Goal: Task Accomplishment & Management: Use online tool/utility

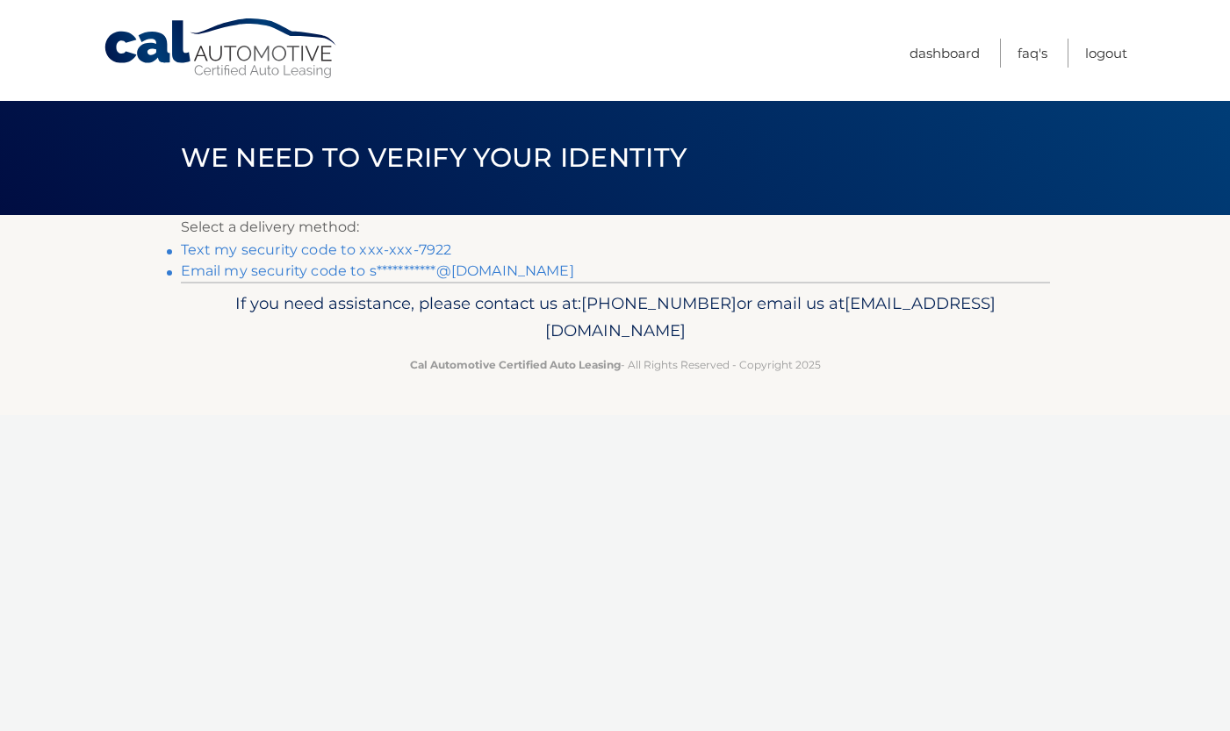
click at [428, 248] on link "Text my security code to xxx-xxx-7922" at bounding box center [316, 249] width 271 height 17
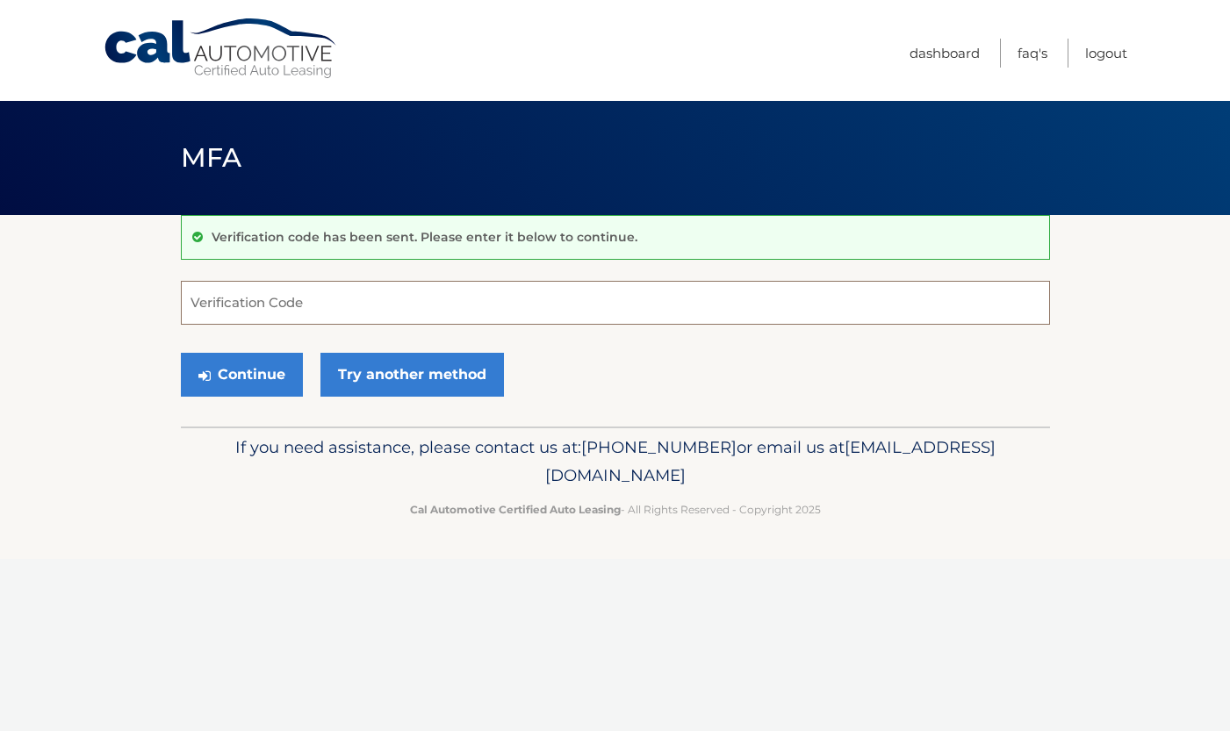
click at [398, 310] on input "Verification Code" at bounding box center [615, 303] width 869 height 44
type input "454784"
click at [269, 373] on button "Continue" at bounding box center [242, 375] width 122 height 44
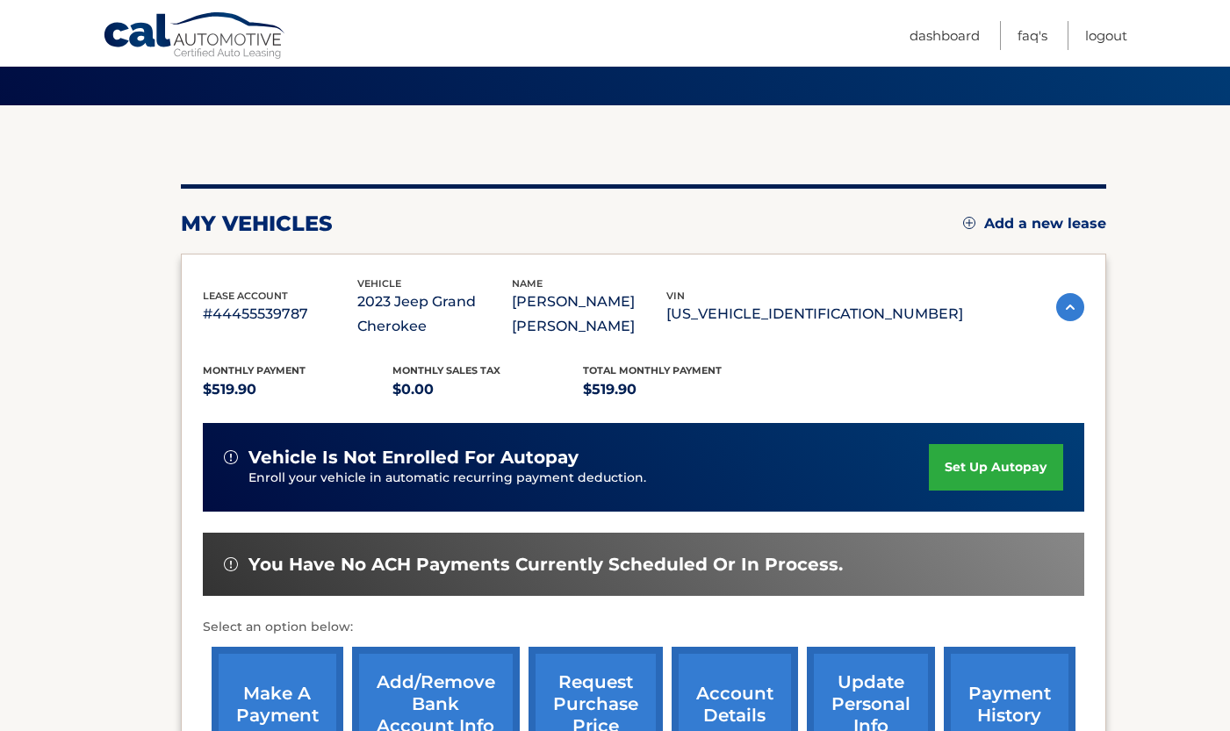
scroll to position [142, 0]
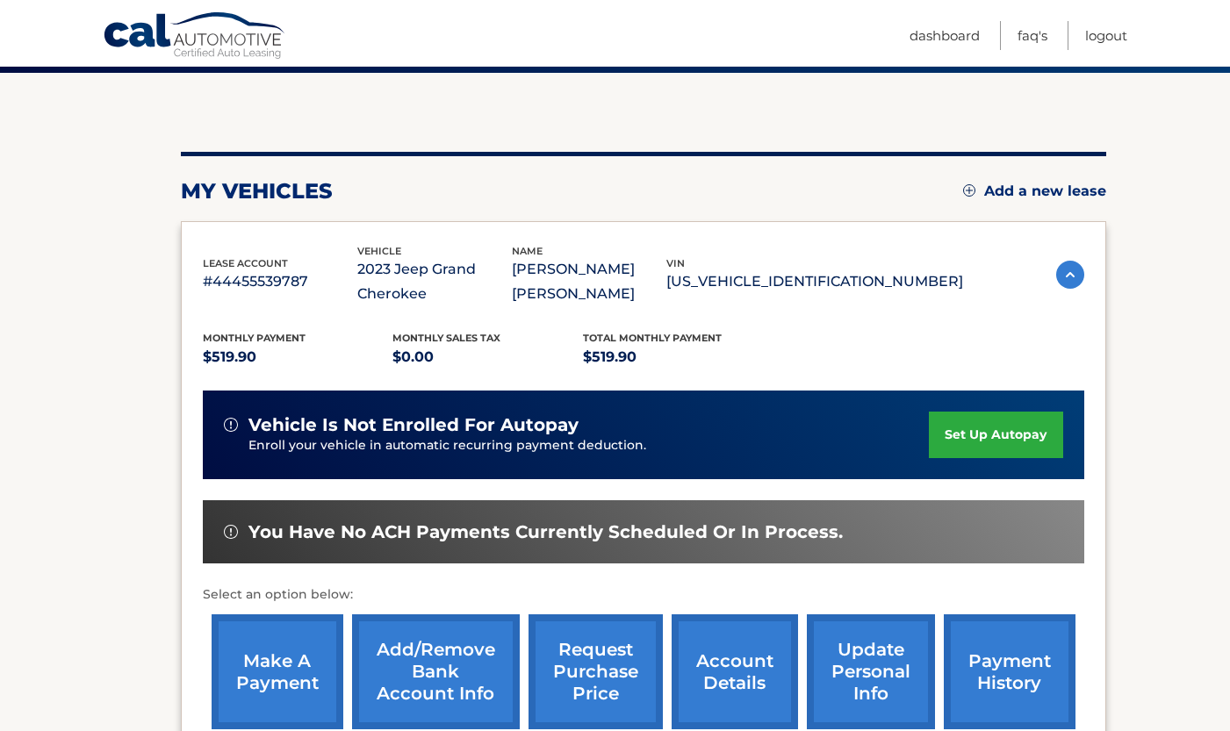
click at [304, 646] on link "make a payment" at bounding box center [278, 672] width 132 height 115
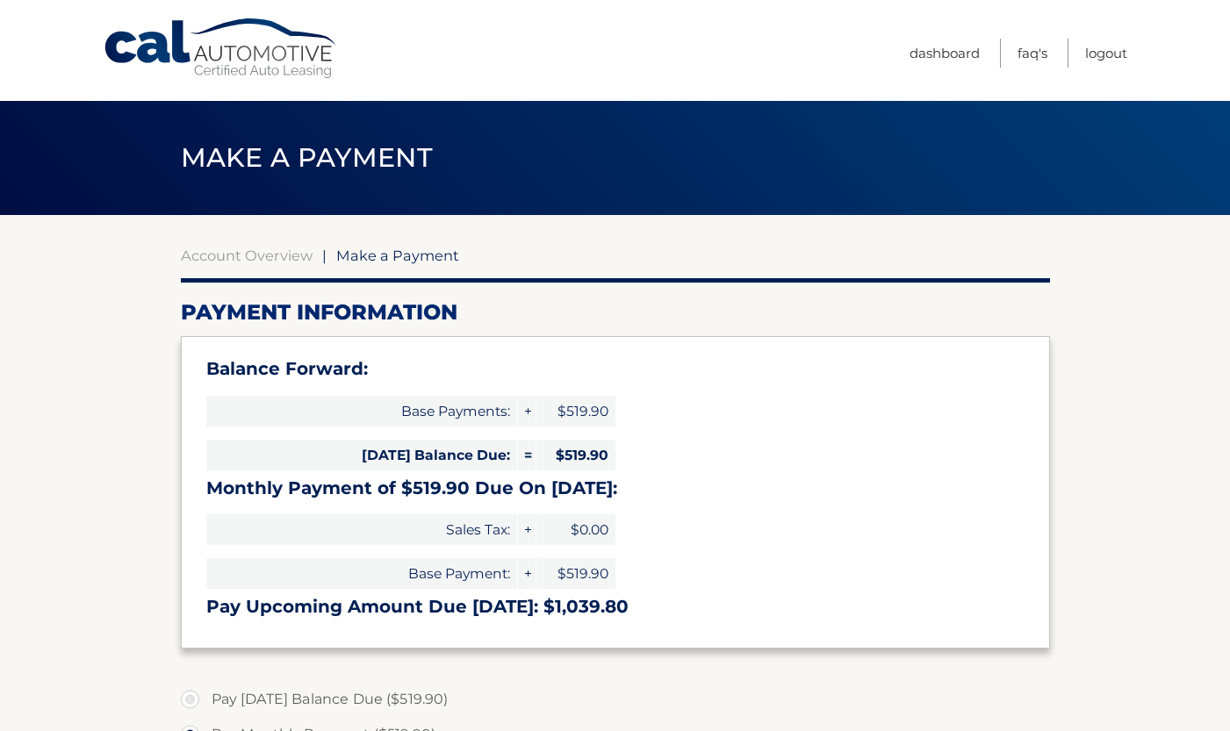
select select "OTBjNzE1MzUtNWZlNi00M2YxLWFkOWMtMTk5MjNhMmM2MjY3"
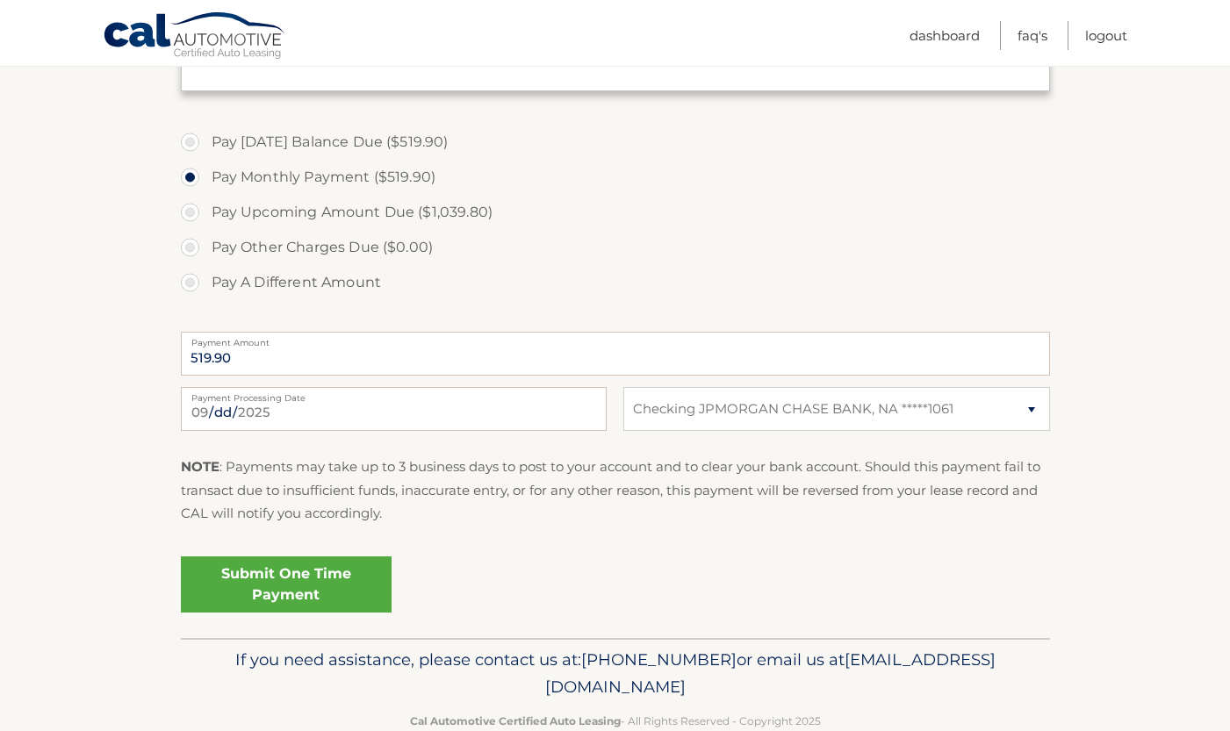
scroll to position [598, 0]
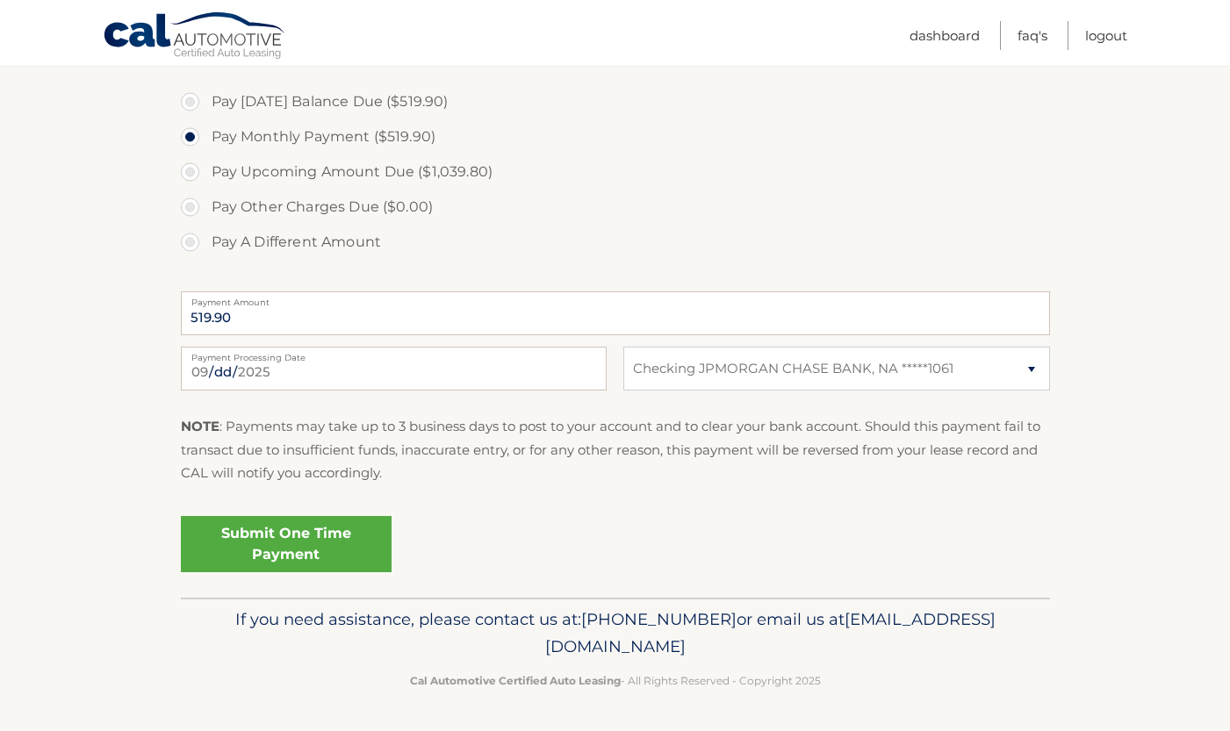
click at [264, 547] on link "Submit One Time Payment" at bounding box center [286, 544] width 211 height 56
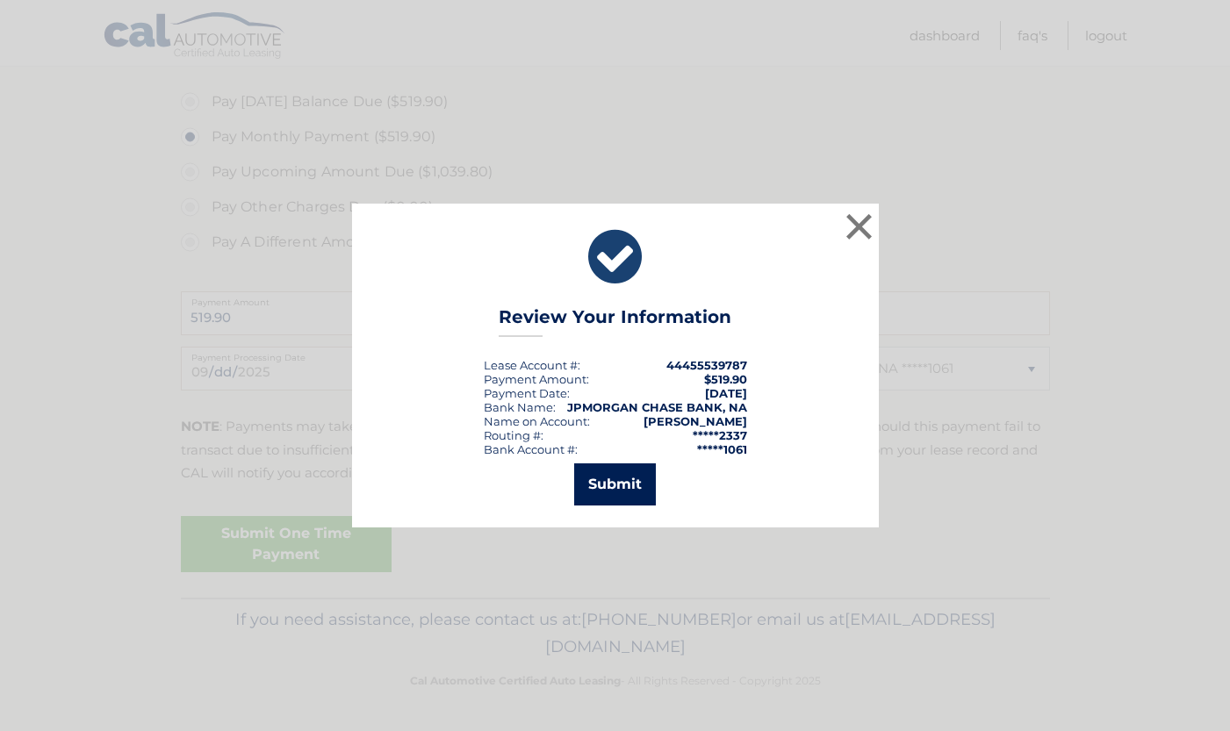
click at [627, 484] on button "Submit" at bounding box center [615, 485] width 82 height 42
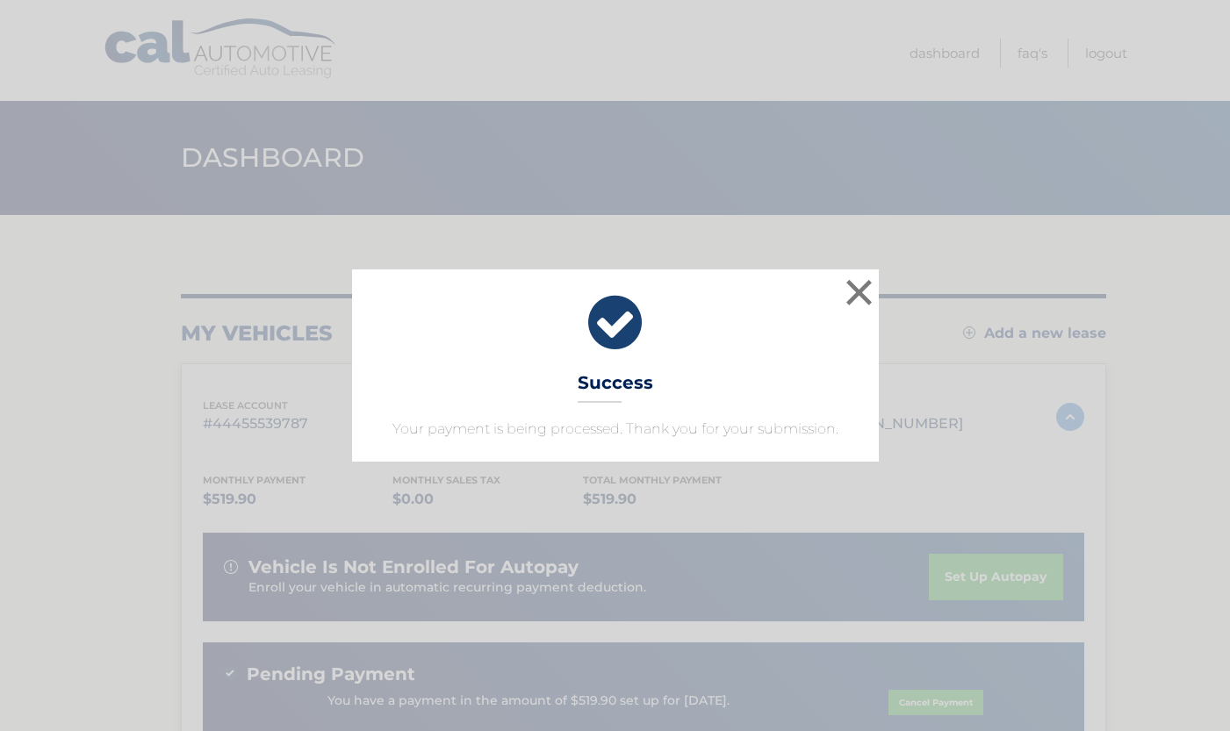
click at [1099, 267] on div "× Success Your payment is being processed. Thank you for your submission. Loadi…" at bounding box center [615, 365] width 1230 height 731
